Goal: Information Seeking & Learning: Learn about a topic

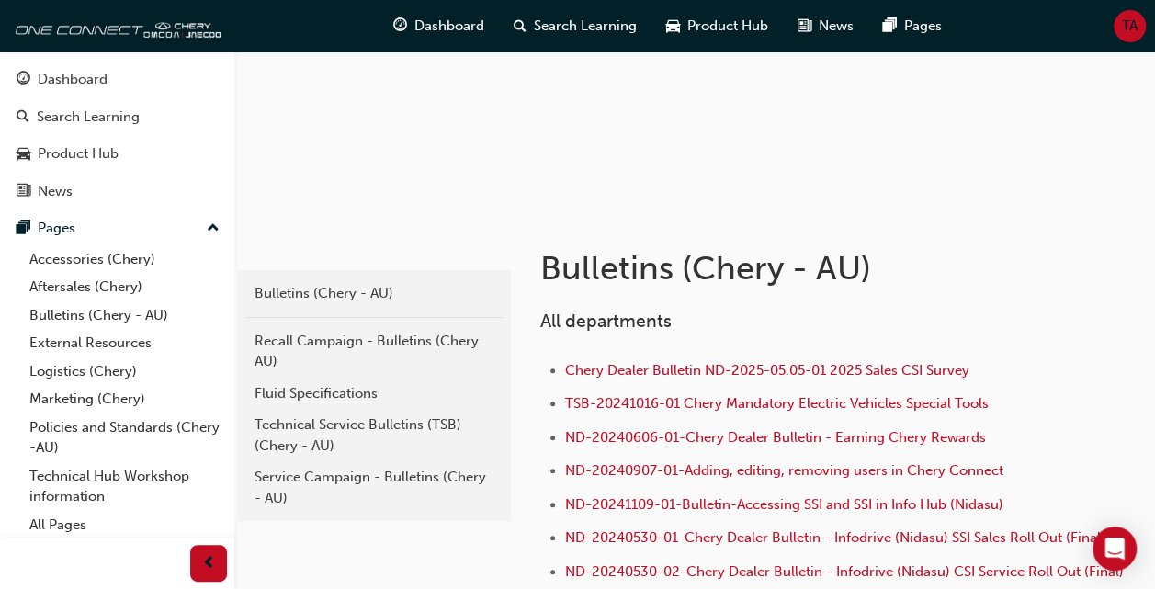
scroll to position [184, 0]
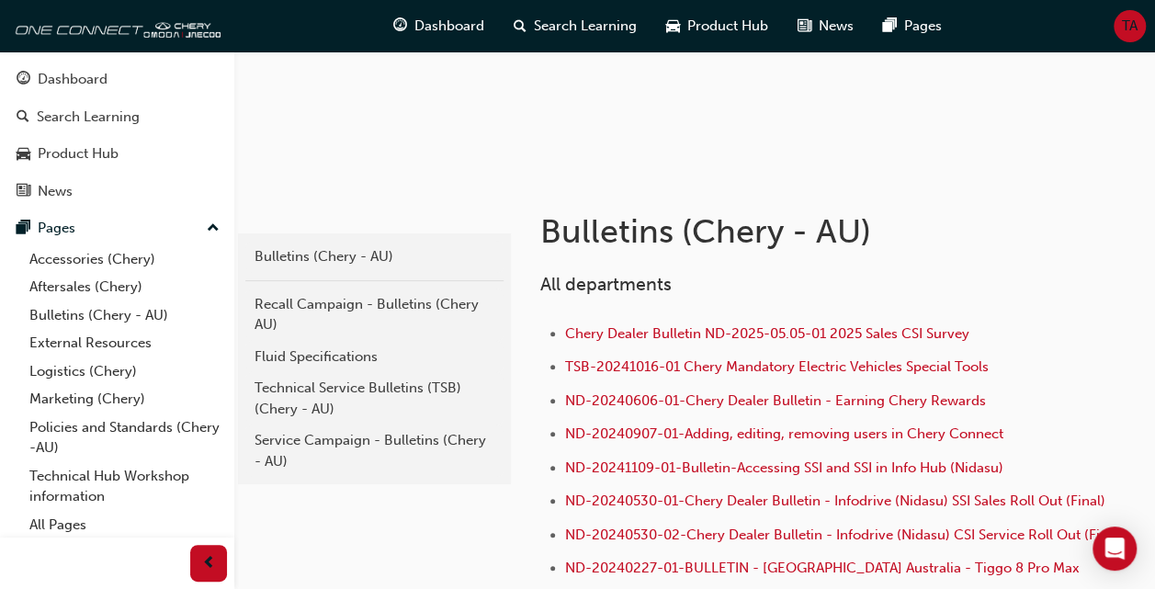
click at [801, 367] on span "TSB-20241016-01 Chery Mandatory Electric Vehicles Special Tools" at bounding box center [777, 366] width 424 height 17
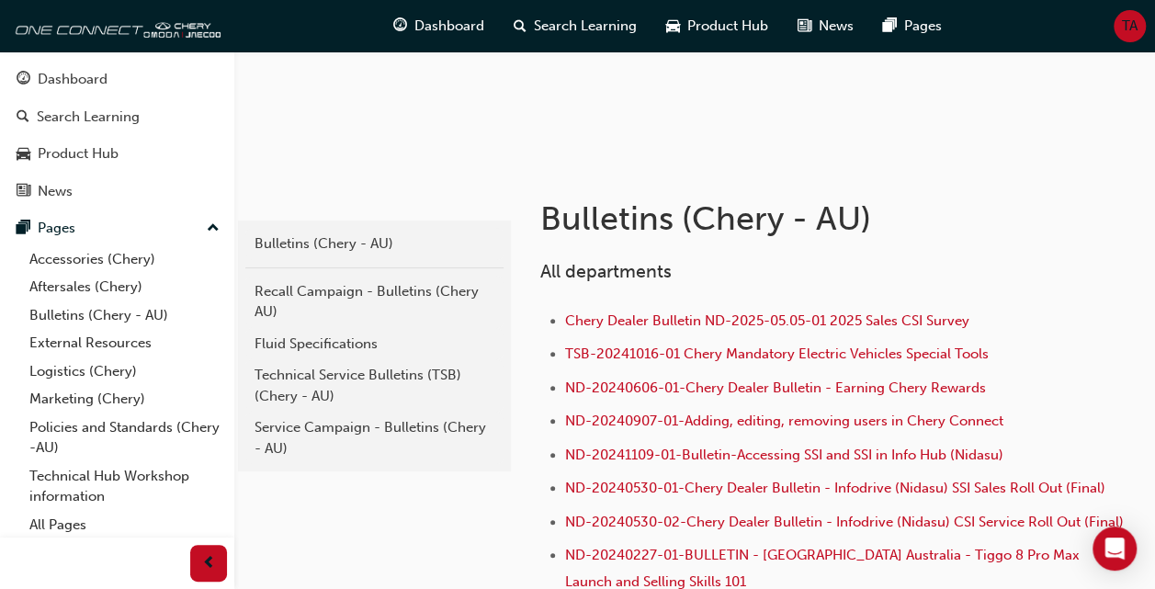
scroll to position [232, 0]
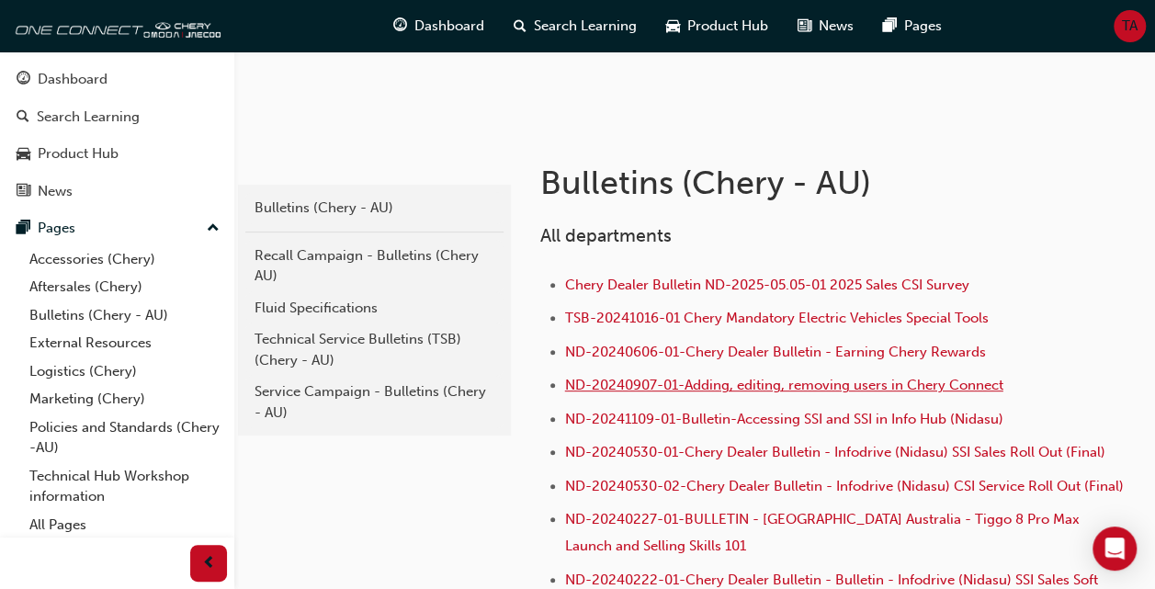
click at [832, 386] on span "ND-20240907-01-Adding, editing, removing users in Chery Connect" at bounding box center [784, 385] width 438 height 17
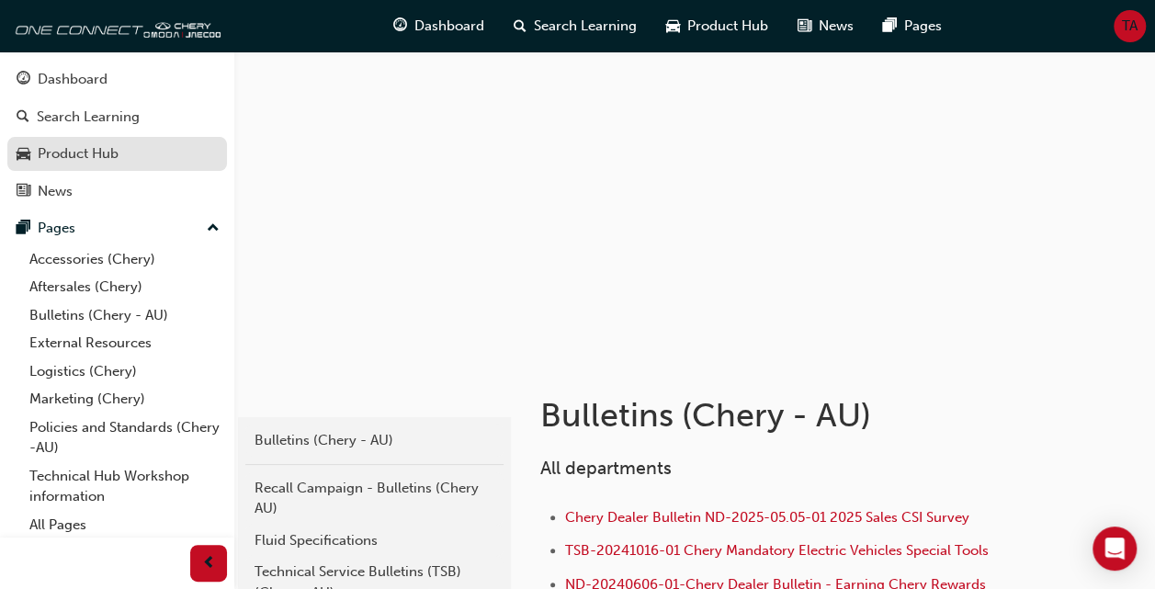
click at [62, 152] on div "Product Hub" at bounding box center [78, 153] width 81 height 21
